Goal: Task Accomplishment & Management: Manage account settings

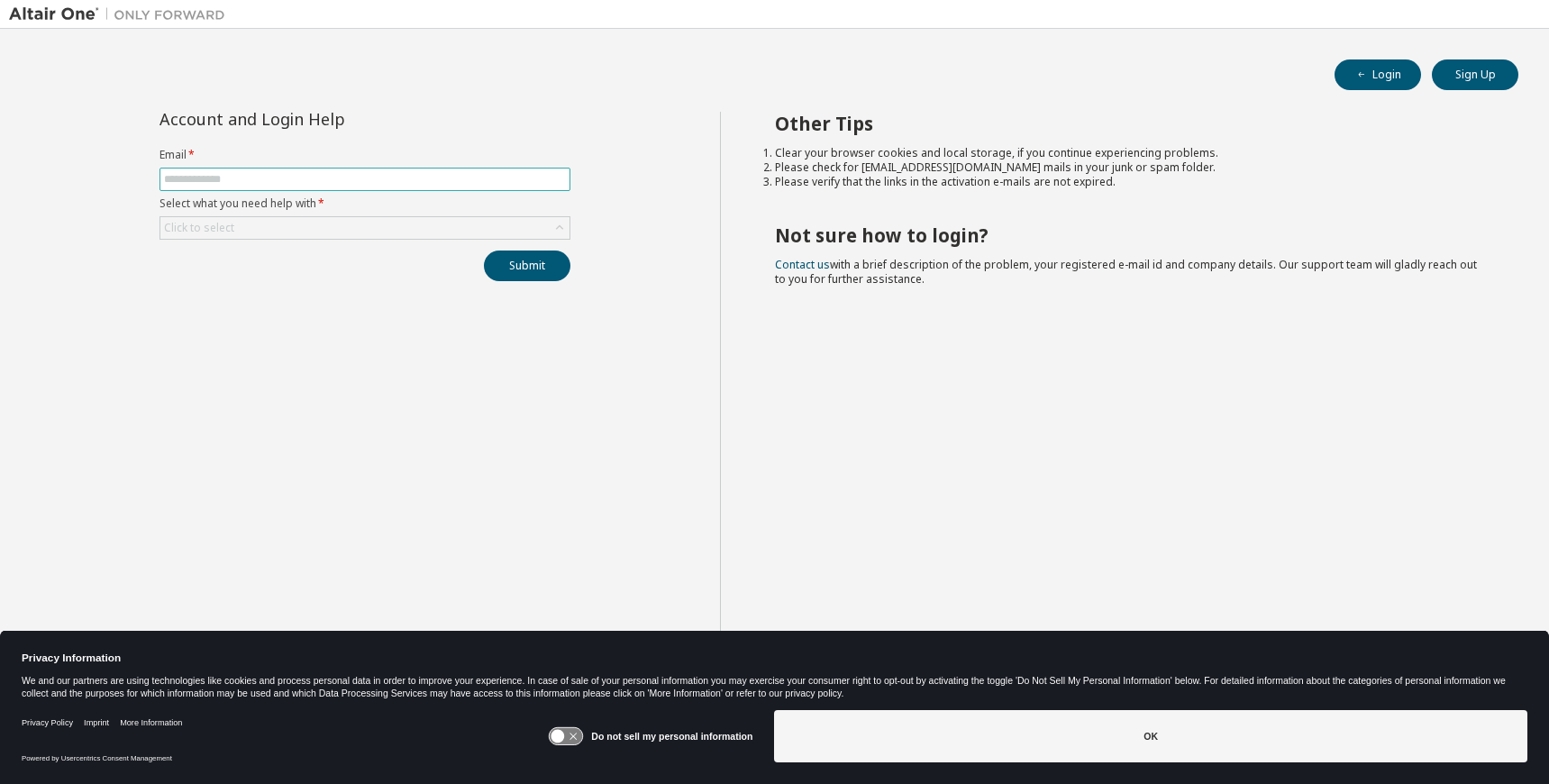
click at [246, 188] on span at bounding box center [365, 180] width 411 height 24
click at [247, 182] on input "text" at bounding box center [365, 179] width 402 height 15
type input "**********"
click at [564, 229] on icon at bounding box center [559, 228] width 18 height 18
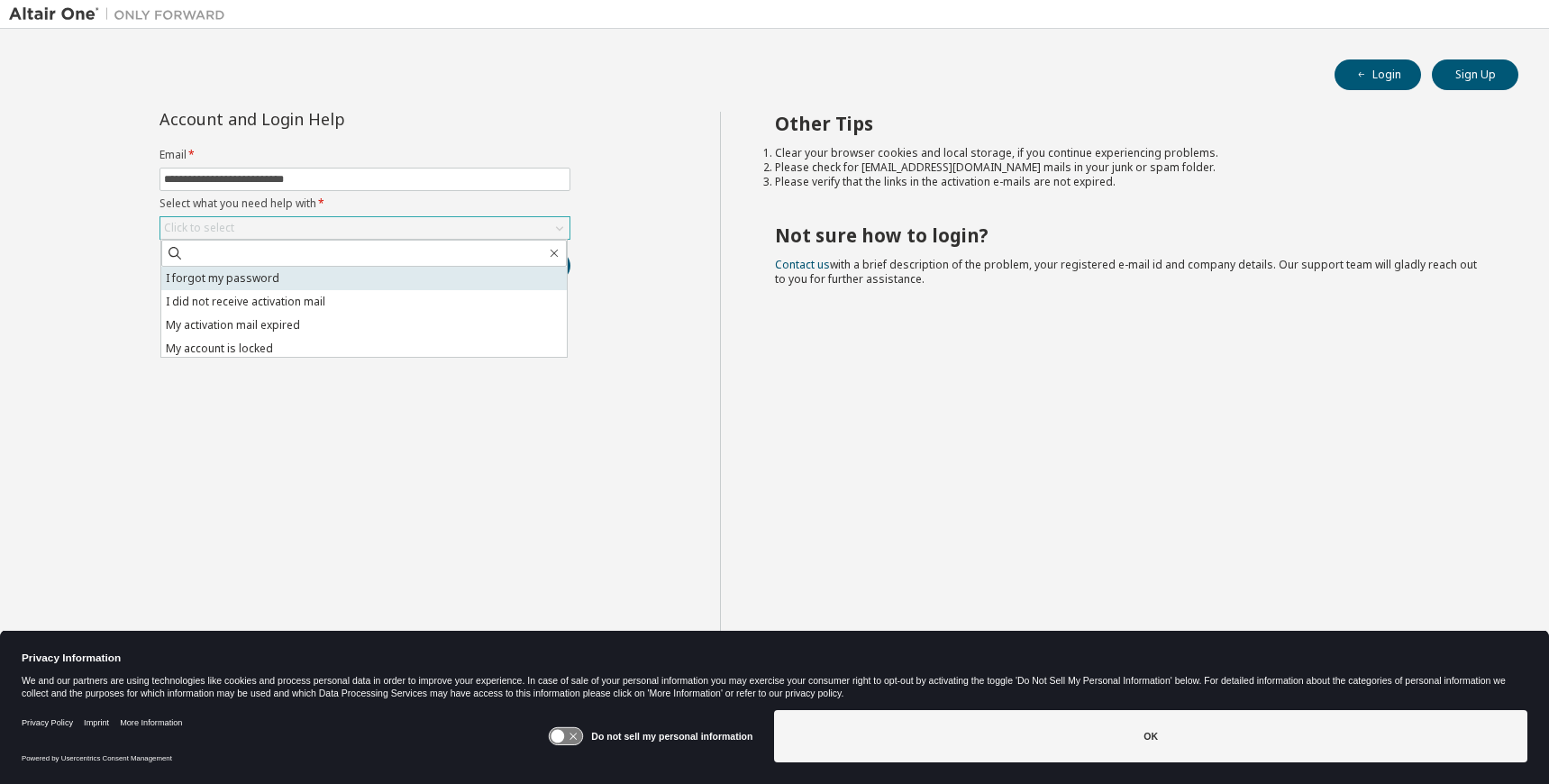
click at [330, 284] on li "I forgot my password" at bounding box center [364, 278] width 406 height 24
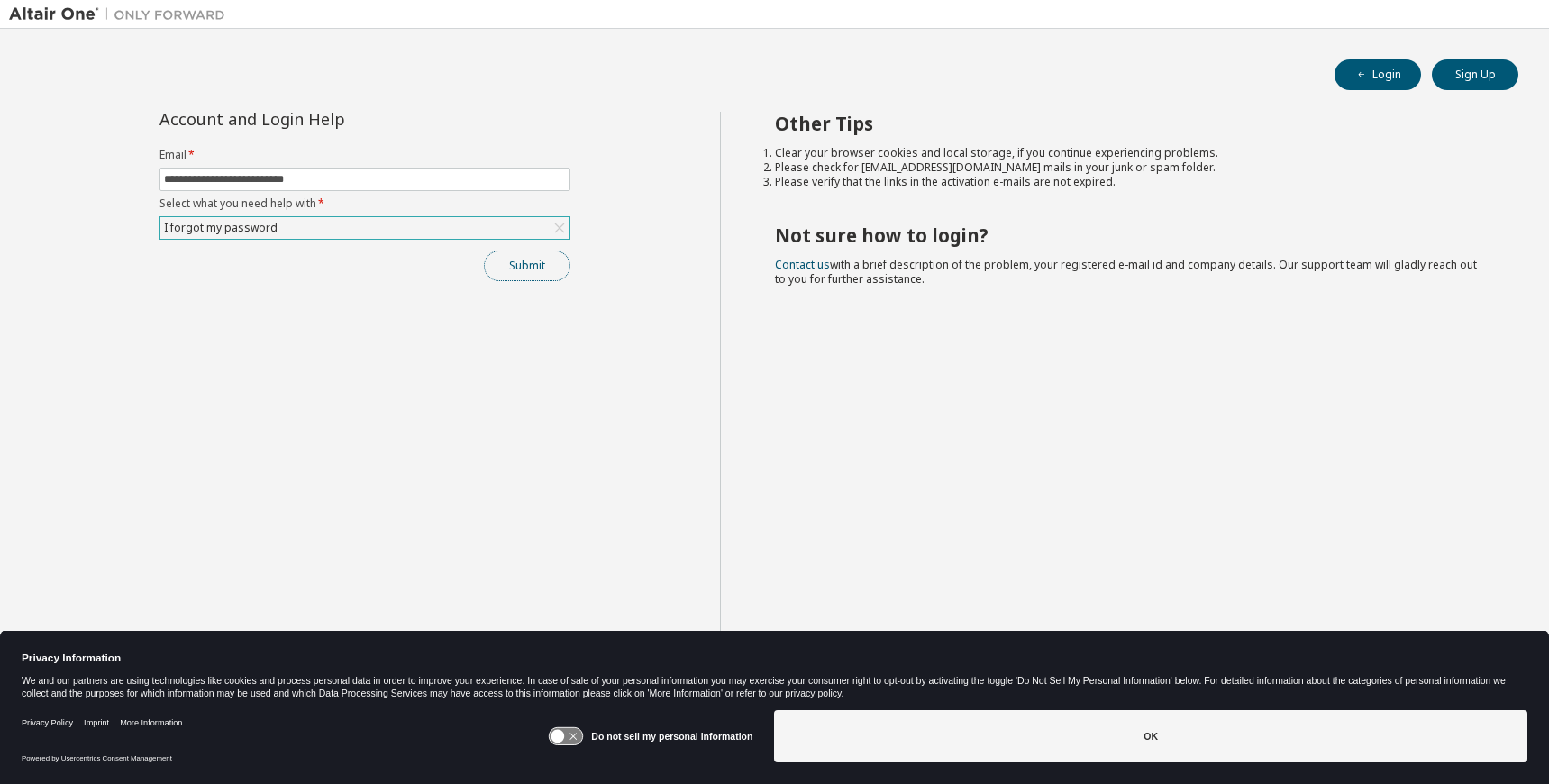
click at [521, 260] on button "Submit" at bounding box center [527, 265] width 86 height 30
click at [526, 271] on button "Submit" at bounding box center [527, 265] width 86 height 30
